Goal: Transaction & Acquisition: Purchase product/service

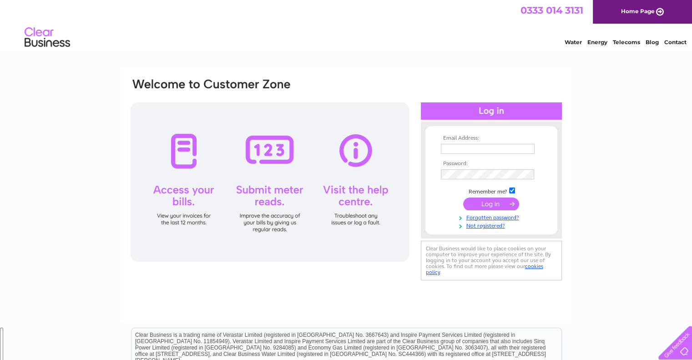
type input "info@allaboutroseshop.co.uk"
click at [481, 205] on input "submit" at bounding box center [491, 203] width 56 height 13
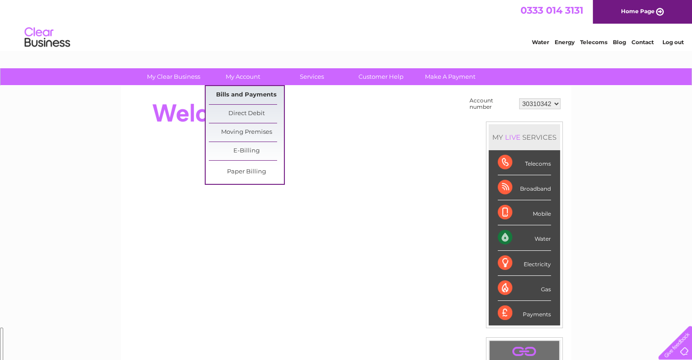
click at [249, 94] on link "Bills and Payments" at bounding box center [246, 95] width 75 height 18
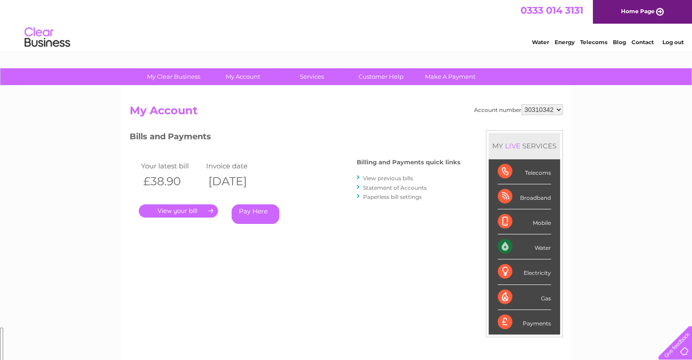
click at [191, 212] on link "." at bounding box center [178, 210] width 79 height 13
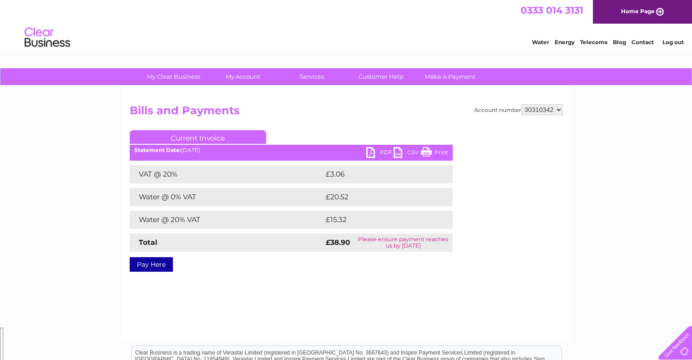
click at [396, 154] on link "CSV" at bounding box center [406, 153] width 27 height 13
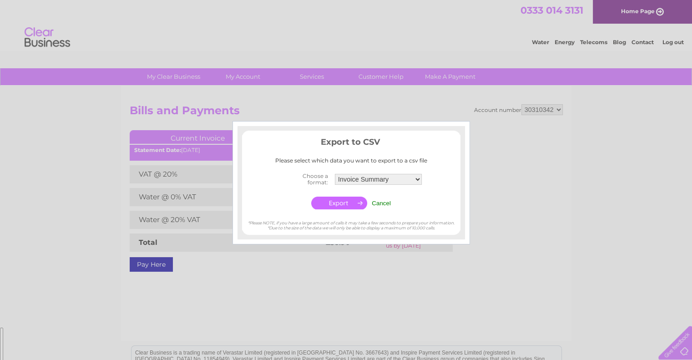
click at [346, 203] on input "button" at bounding box center [339, 202] width 56 height 13
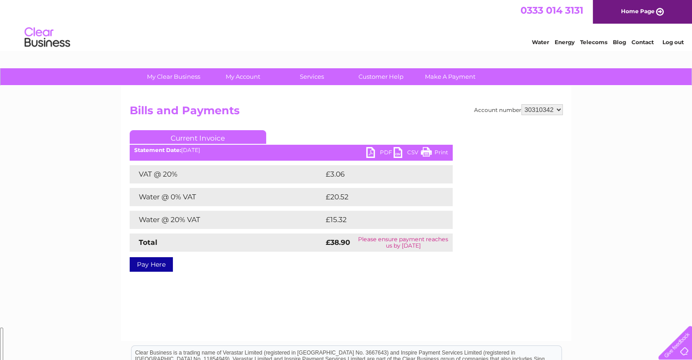
click at [426, 150] on link "Print" at bounding box center [434, 153] width 27 height 13
click at [157, 265] on link "Pay Here" at bounding box center [151, 264] width 43 height 15
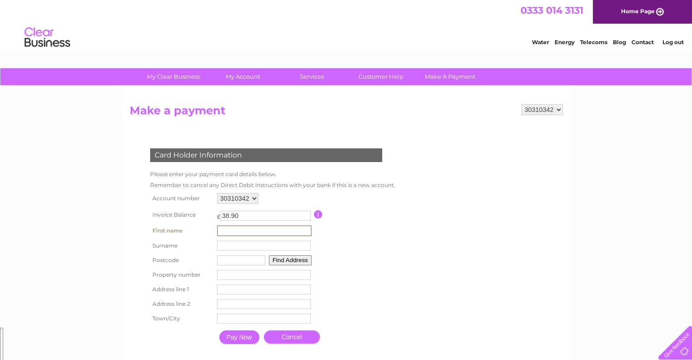
click at [282, 229] on input "text" at bounding box center [264, 230] width 95 height 11
click at [502, 264] on form "30310342 Make a payment Card Holder Information Please enter your payment card …" at bounding box center [346, 234] width 433 height 261
click at [281, 230] on input "text" at bounding box center [263, 230] width 94 height 10
type input "AMANDA"
type input "SHRIVES"
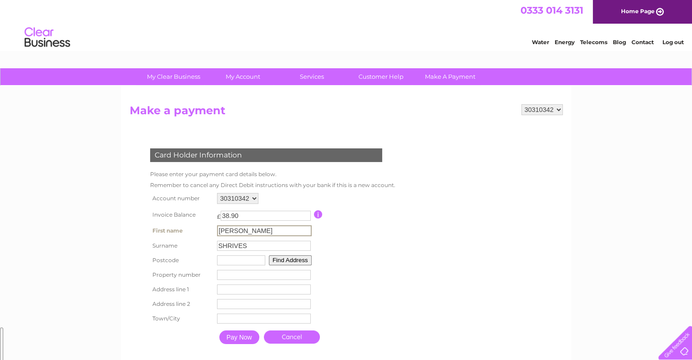
type input "HP18 1AR"
type input "22"
click at [301, 261] on button "Find Address" at bounding box center [290, 260] width 43 height 10
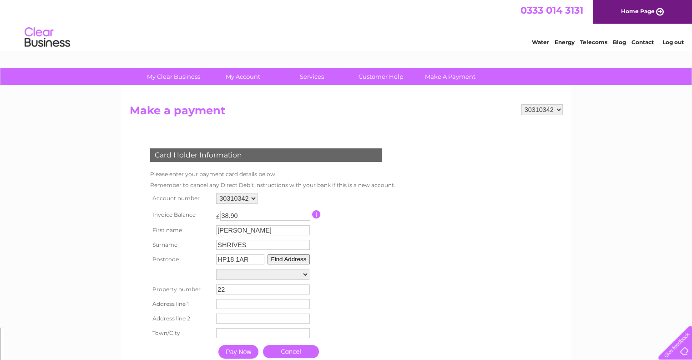
click at [303, 272] on select "Centre Of Pond 498M From 25 Cl, Martin Dalby Way Centre Of Pond 600M From 25 Cl…" at bounding box center [262, 274] width 93 height 11
select select "22,Clemens Road,,Aylesbury"
click at [216, 269] on select "Centre Of Pond 498M From 25 Cl, Martin Dalby Way Centre Of Pond 600M From 25 Cl…" at bounding box center [262, 275] width 93 height 12
type input "Clemens Road"
type input "Aylesbury"
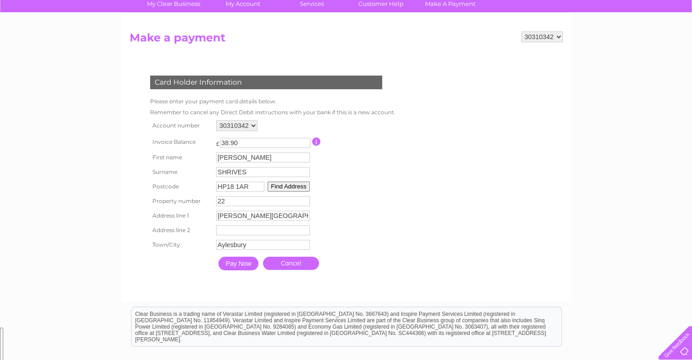
scroll to position [91, 0]
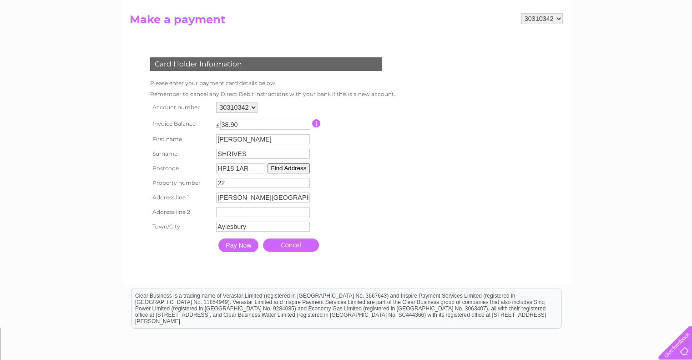
click at [235, 247] on input "Pay Now" at bounding box center [238, 245] width 40 height 14
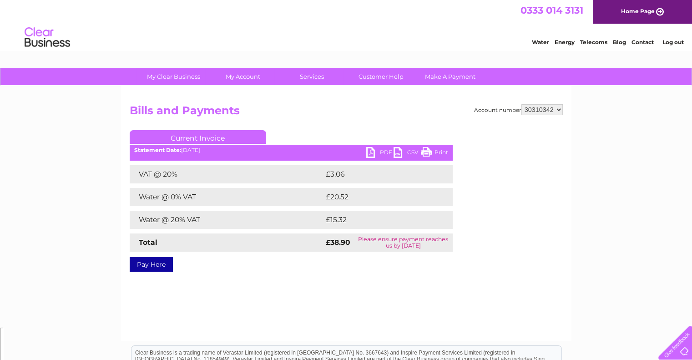
drag, startPoint x: 0, startPoint y: 0, endPoint x: 236, endPoint y: 121, distance: 265.0
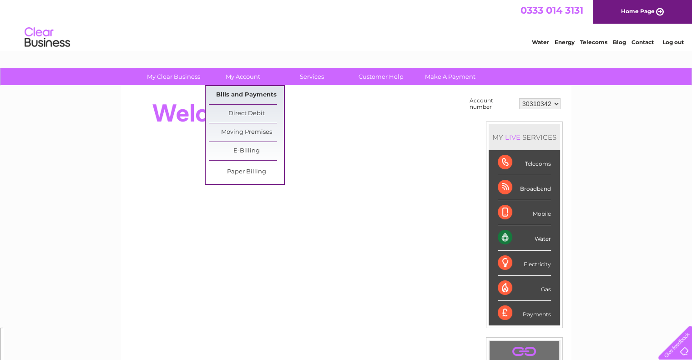
click at [235, 95] on link "Bills and Payments" at bounding box center [246, 95] width 75 height 18
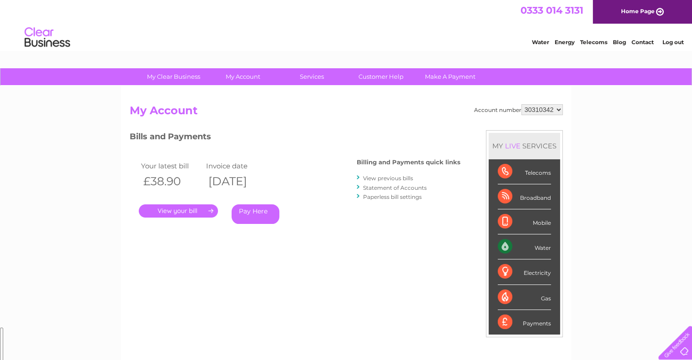
click at [169, 210] on link "." at bounding box center [178, 210] width 79 height 13
click at [384, 188] on link "Statement of Accounts" at bounding box center [395, 187] width 64 height 7
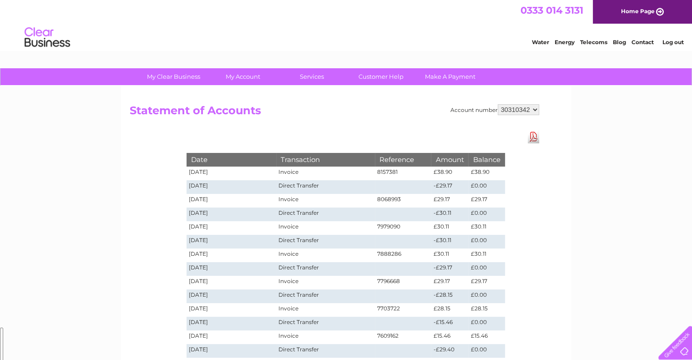
click at [288, 171] on td "Invoice" at bounding box center [325, 173] width 98 height 14
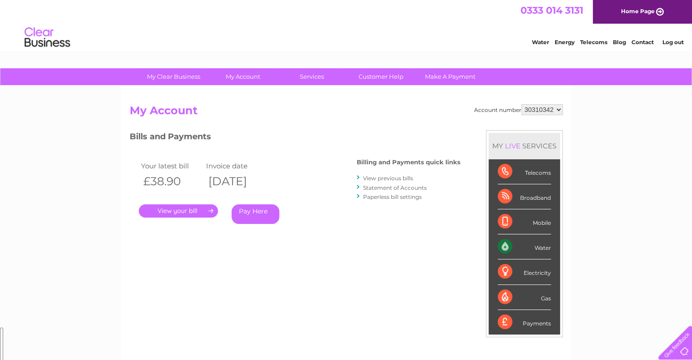
click at [393, 177] on link "View previous bills" at bounding box center [388, 178] width 50 height 7
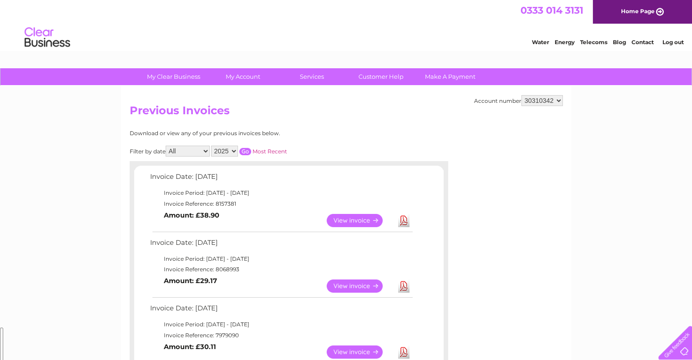
click at [347, 218] on link "View" at bounding box center [359, 220] width 67 height 13
click at [401, 222] on link "Download" at bounding box center [403, 220] width 11 height 13
click at [443, 78] on link "Make A Payment" at bounding box center [449, 76] width 75 height 17
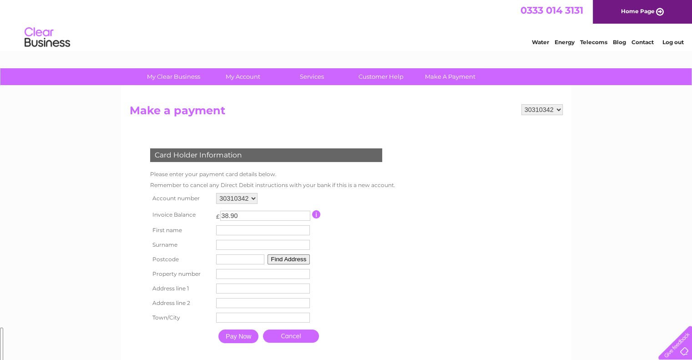
click at [230, 230] on input "text" at bounding box center [263, 230] width 94 height 10
type input "AMANDA"
type input "SHRIVES"
type input "HP18 1AR"
type input "22"
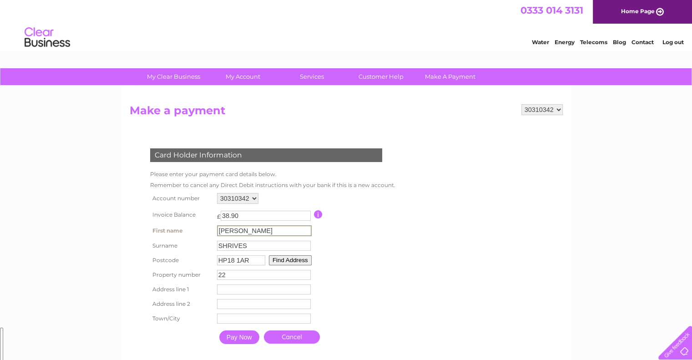
click at [298, 258] on button "Find Address" at bounding box center [290, 260] width 43 height 10
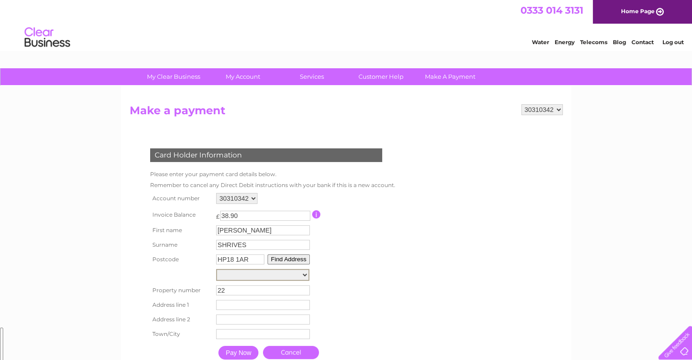
click at [304, 274] on select "Centre Of Pond 498M From 25 Cl, Martin Dalby Way Centre Of Pond 600M From 25 Cl…" at bounding box center [262, 275] width 93 height 12
select select "22,Clemens Road,,Aylesbury"
click at [216, 269] on select "Centre Of Pond 498M From 25 Cl, Martin Dalby Way Centre Of Pond 600M From 25 Cl…" at bounding box center [262, 275] width 93 height 12
type input "Clemens Road"
type input "Aylesbury"
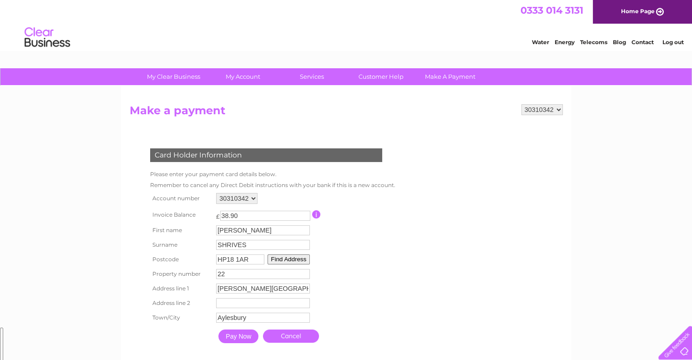
click at [253, 198] on select "30310342" at bounding box center [236, 198] width 41 height 11
click at [523, 215] on form "30310342 Make a payment Card Holder Information Please enter your payment card …" at bounding box center [346, 234] width 433 height 261
click at [234, 337] on input "Pay Now" at bounding box center [238, 336] width 40 height 14
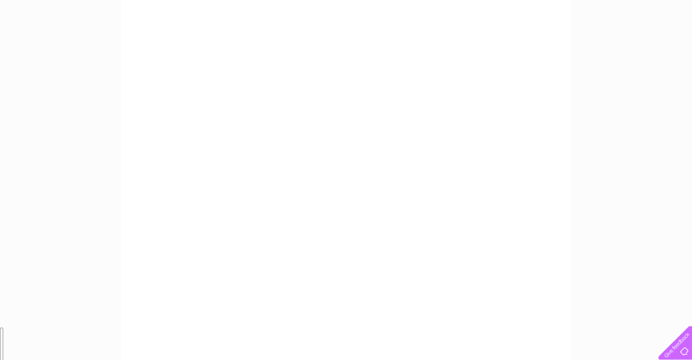
scroll to position [125, 0]
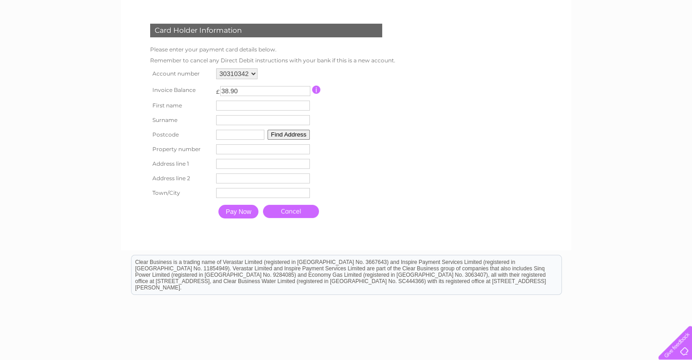
scroll to position [125, 0]
drag, startPoint x: 636, startPoint y: 63, endPoint x: 627, endPoint y: 60, distance: 9.8
drag, startPoint x: 473, startPoint y: 132, endPoint x: 482, endPoint y: 122, distance: 13.6
drag, startPoint x: 489, startPoint y: 157, endPoint x: 493, endPoint y: 148, distance: 9.8
drag, startPoint x: 502, startPoint y: 131, endPoint x: 484, endPoint y: 142, distance: 21.4
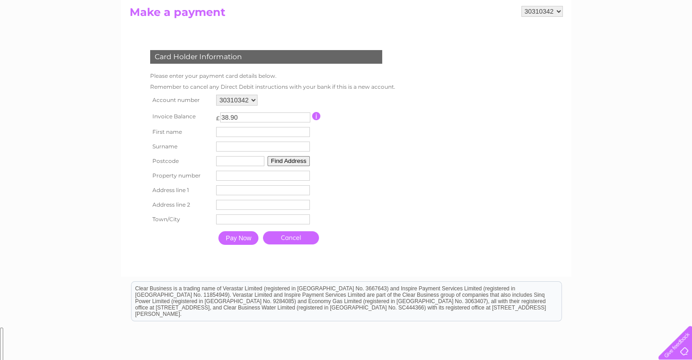
drag, startPoint x: 517, startPoint y: 192, endPoint x: 600, endPoint y: 192, distance: 82.3
drag, startPoint x: 558, startPoint y: 206, endPoint x: 557, endPoint y: 169, distance: 37.8
drag, startPoint x: 546, startPoint y: 122, endPoint x: 546, endPoint y: 116, distance: 5.9
click at [546, 121] on form "30310342 Make a payment Card Holder Information Please enter your payment card …" at bounding box center [346, 136] width 433 height 261
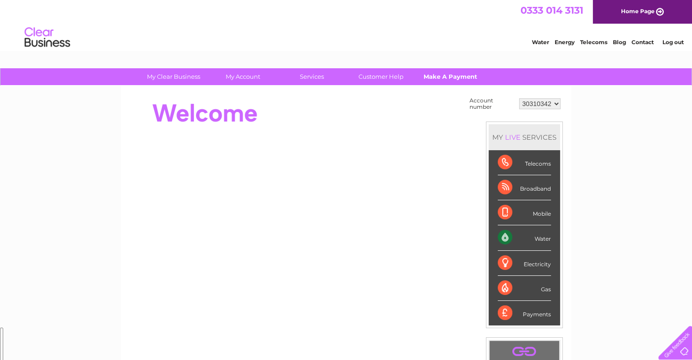
click at [439, 77] on link "Make A Payment" at bounding box center [449, 76] width 75 height 17
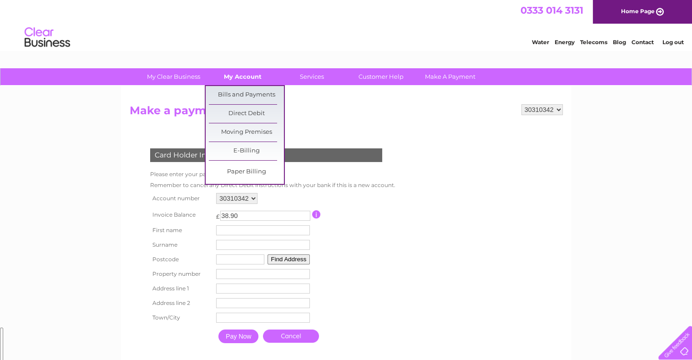
click at [239, 73] on link "My Account" at bounding box center [242, 76] width 75 height 17
click at [239, 94] on link "Bills and Payments" at bounding box center [246, 95] width 75 height 18
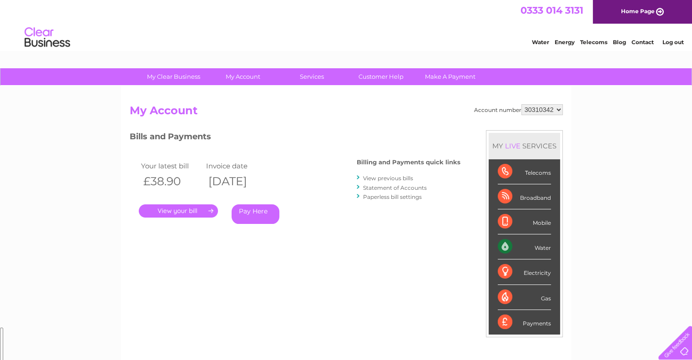
click at [248, 213] on link "Pay Here" at bounding box center [255, 214] width 48 height 20
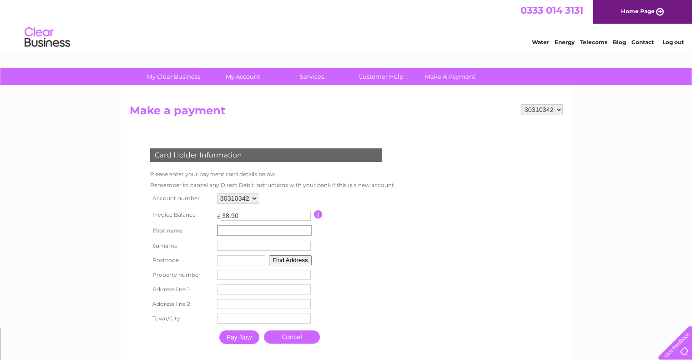
click at [255, 229] on input "text" at bounding box center [264, 230] width 95 height 11
type input "[PERSON_NAME]"
type input "SHRIVES"
type input "HP18 1AR"
type input "22"
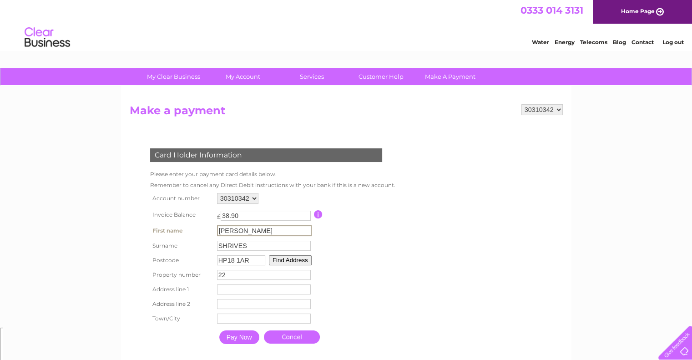
click at [291, 258] on button "Find Address" at bounding box center [290, 260] width 43 height 10
click at [291, 258] on button "Find Address" at bounding box center [288, 259] width 43 height 10
